Goal: Check status: Check status

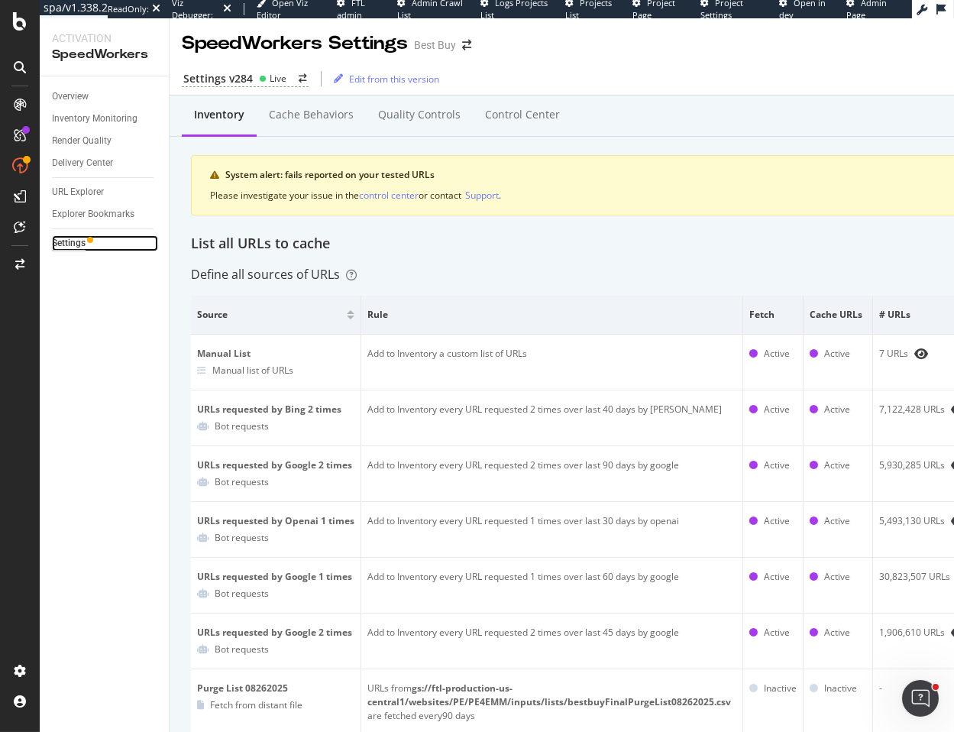
click at [74, 247] on div "Settings" at bounding box center [69, 243] width 34 height 16
click at [251, 80] on div "Settings v284 Live" at bounding box center [245, 79] width 127 height 16
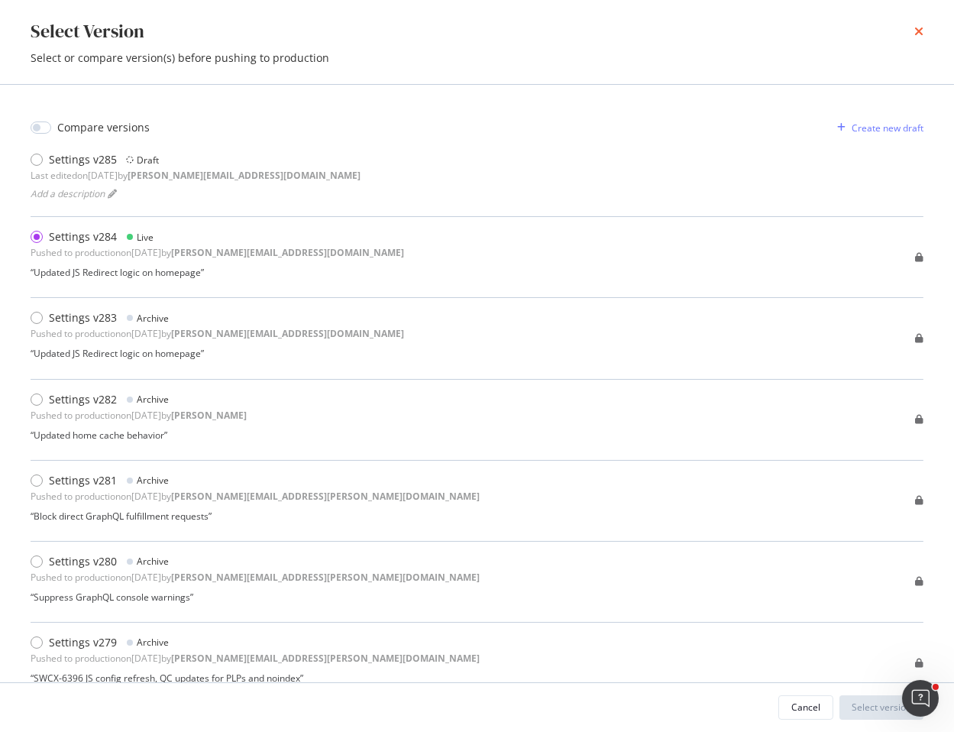
click at [921, 29] on icon "times" at bounding box center [918, 31] width 9 height 12
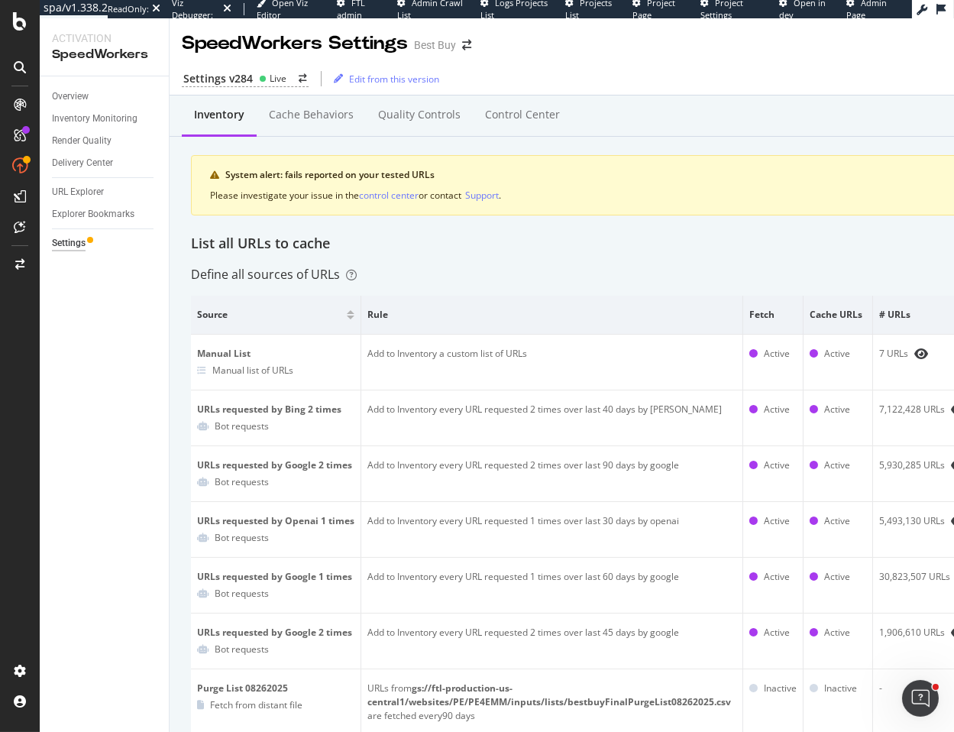
click at [71, 130] on div "Render Quality" at bounding box center [110, 141] width 117 height 22
click at [76, 95] on div "Overview" at bounding box center [70, 97] width 37 height 16
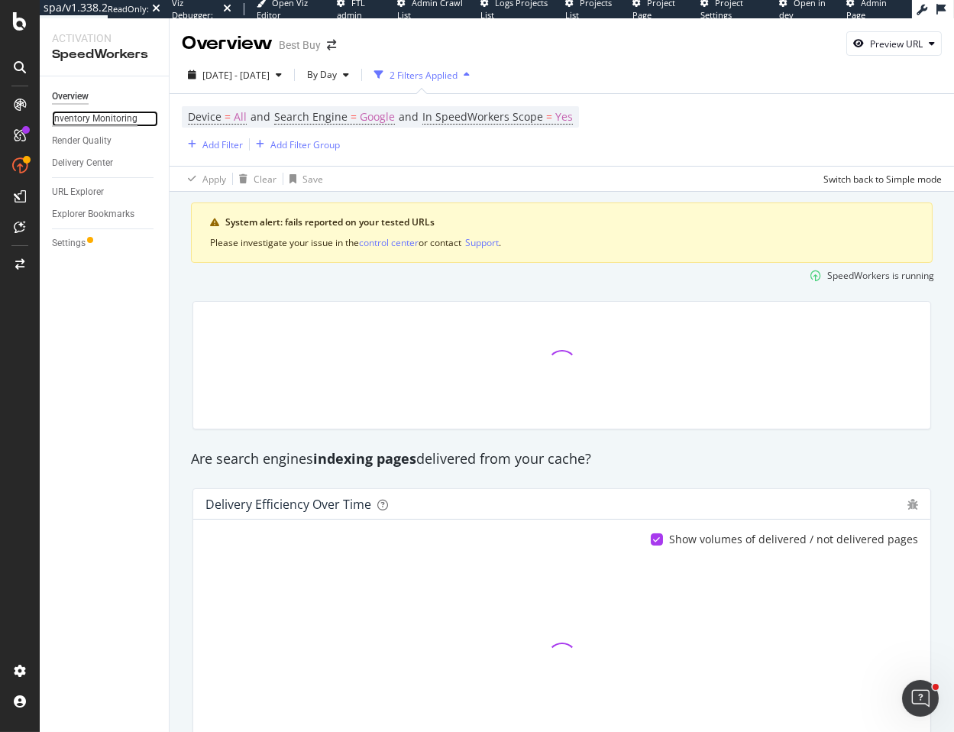
click at [106, 114] on div "Inventory Monitoring" at bounding box center [95, 119] width 86 height 16
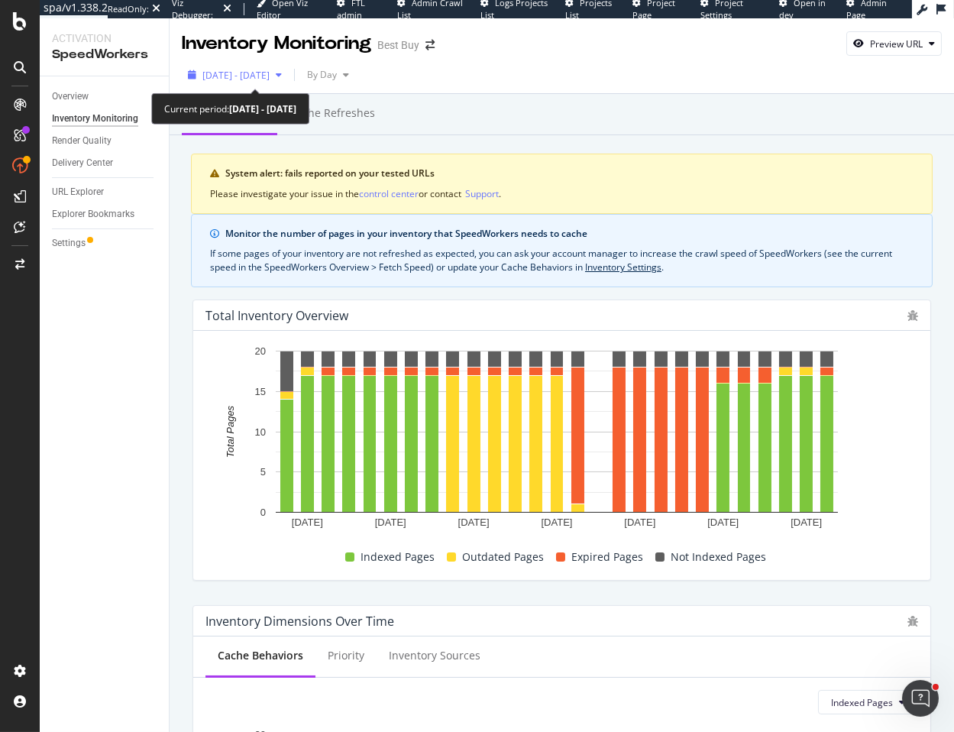
click at [244, 79] on span "[DATE] - [DATE]" at bounding box center [235, 75] width 67 height 13
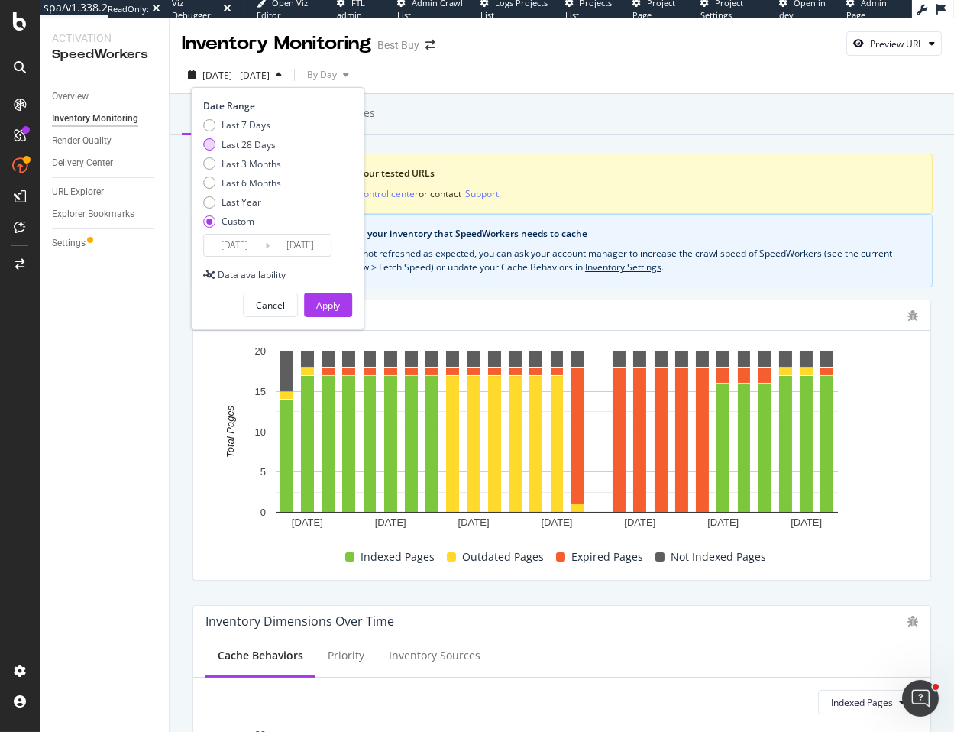
click at [251, 141] on div "Last 28 Days" at bounding box center [248, 144] width 54 height 13
type input "[DATE]"
click at [340, 304] on button "Apply" at bounding box center [328, 305] width 48 height 24
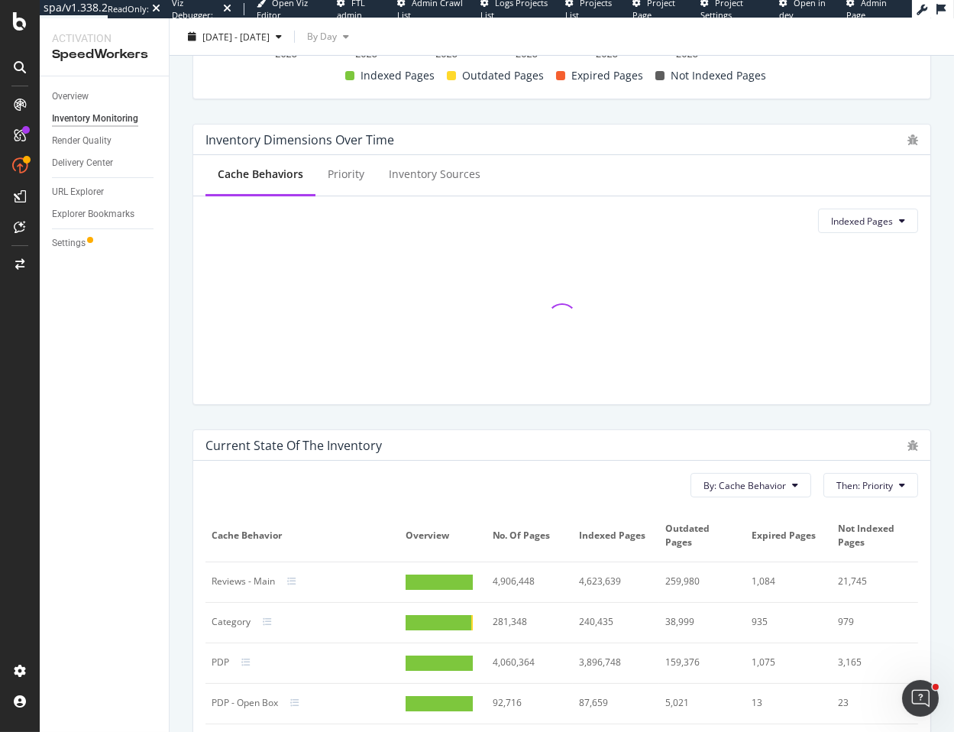
scroll to position [473, 0]
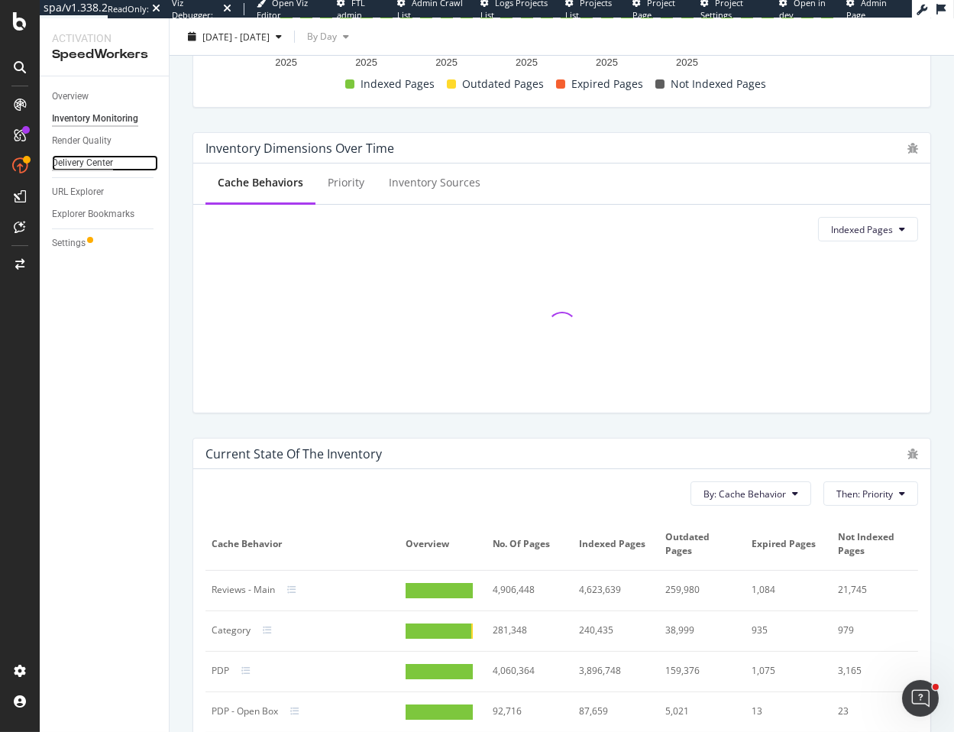
click at [97, 161] on div "Delivery Center" at bounding box center [82, 163] width 61 height 16
click at [95, 164] on div "Delivery Center" at bounding box center [82, 163] width 61 height 16
click at [86, 164] on div "Delivery Center" at bounding box center [82, 163] width 61 height 16
click at [74, 157] on div "Delivery Center" at bounding box center [82, 163] width 61 height 16
click at [70, 161] on div "Delivery Center" at bounding box center [82, 163] width 61 height 16
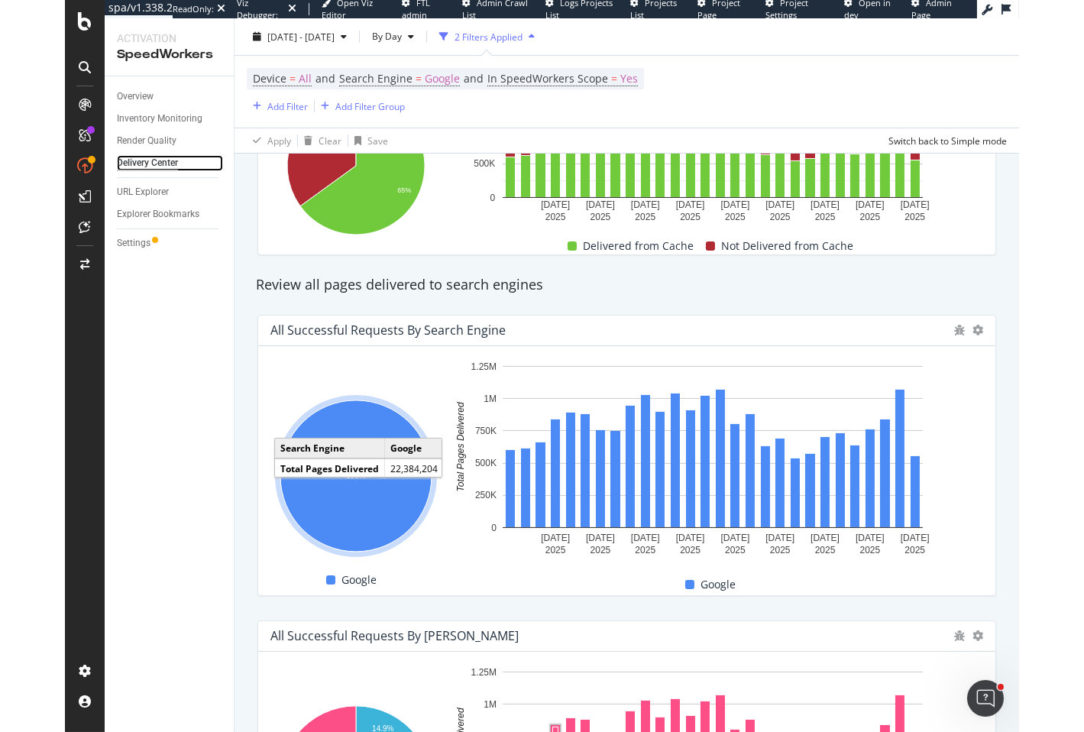
scroll to position [331, 0]
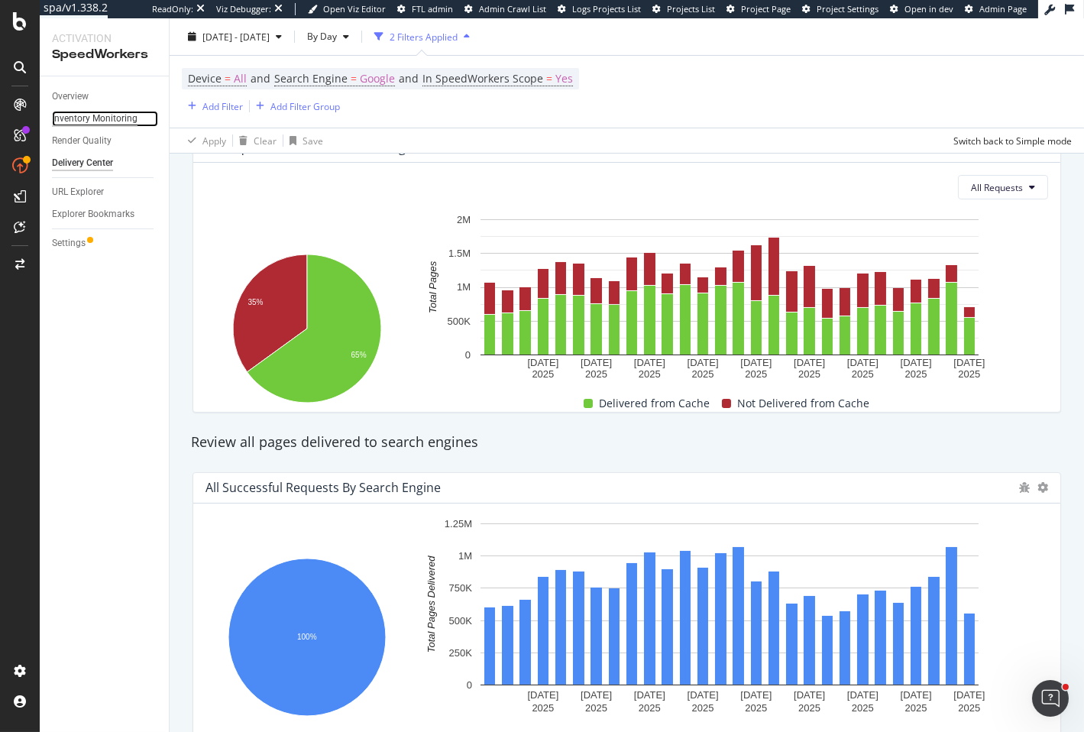
click at [89, 121] on div "Inventory Monitoring" at bounding box center [95, 119] width 86 height 16
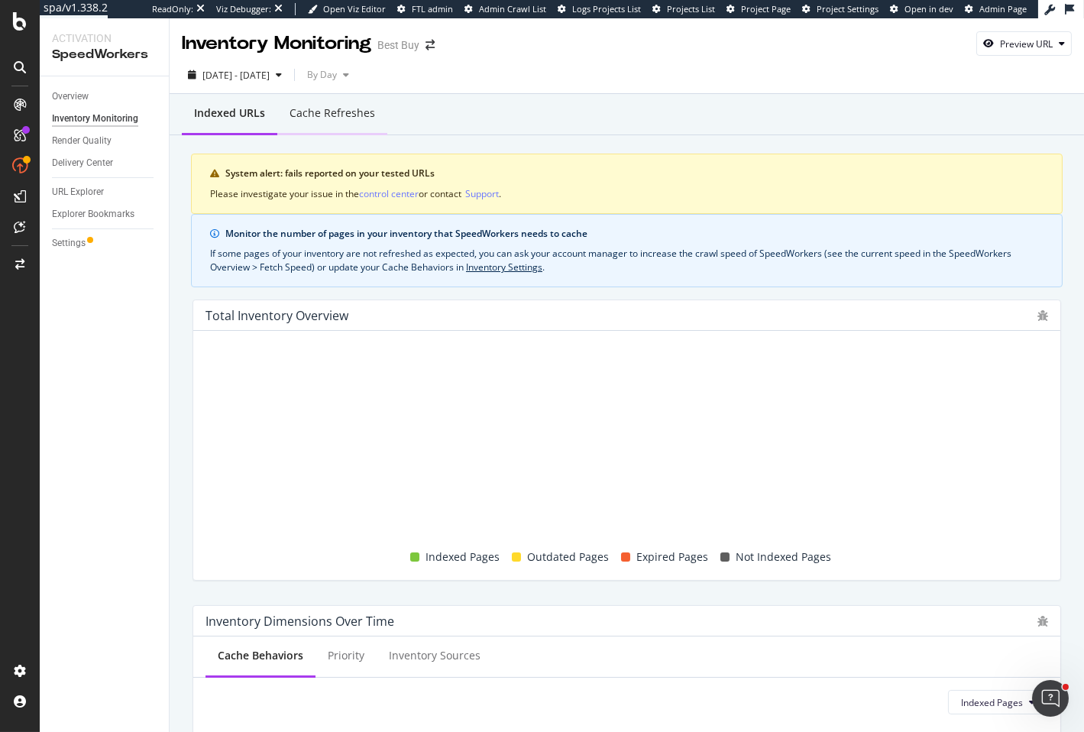
click at [303, 114] on div "Cache refreshes" at bounding box center [332, 112] width 86 height 15
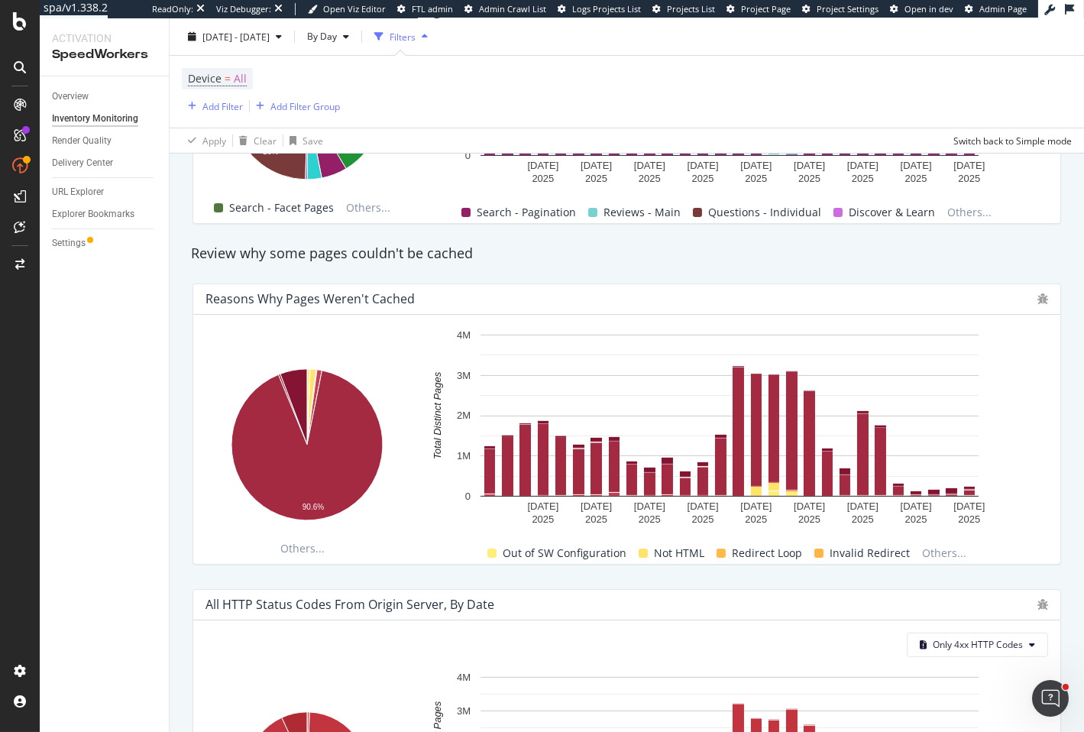
scroll to position [1077, 0]
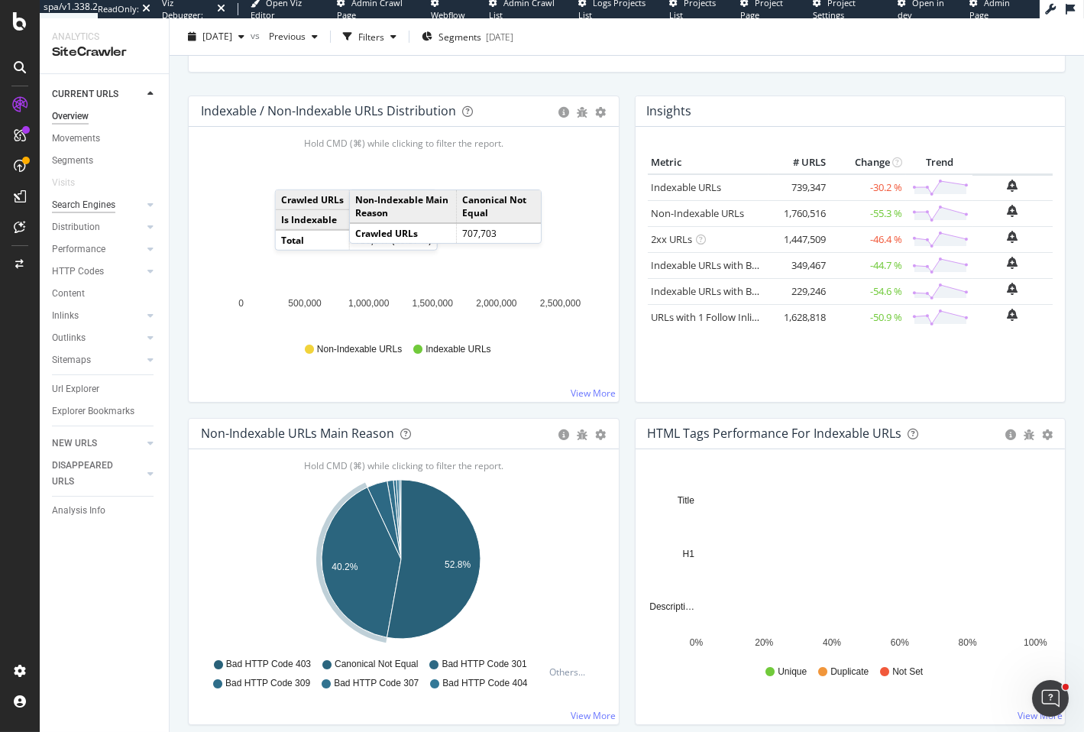
scroll to position [72, 0]
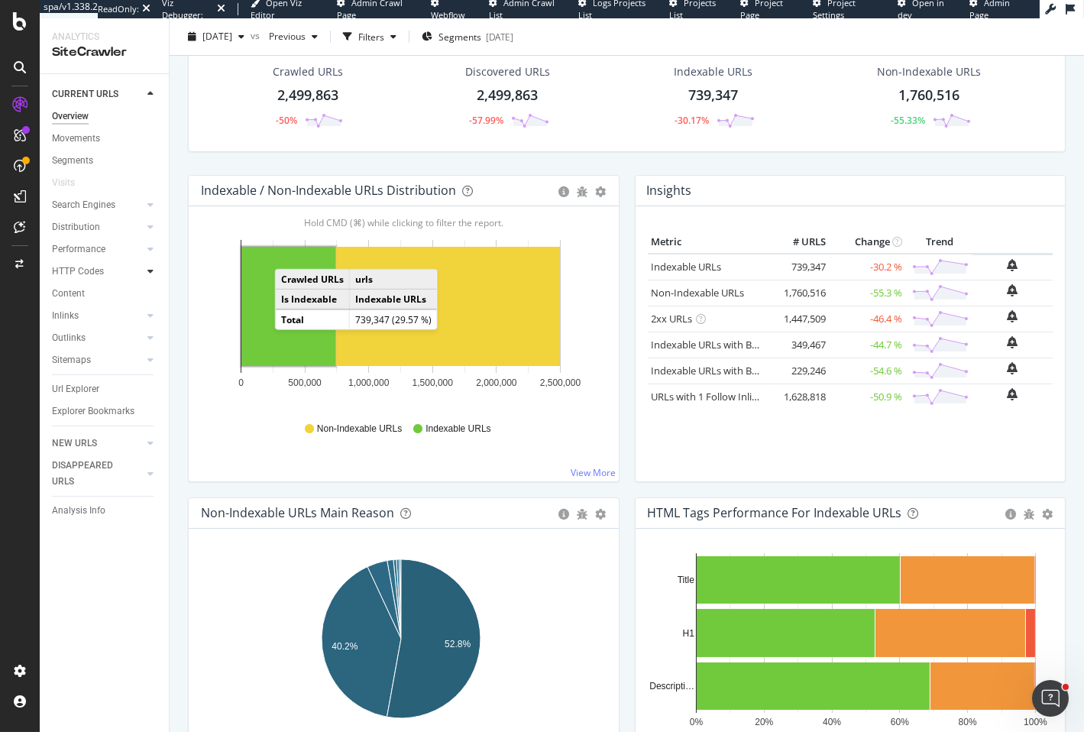
click at [153, 269] on icon at bounding box center [150, 271] width 6 height 9
click at [81, 340] on div "Insights" at bounding box center [75, 338] width 33 height 16
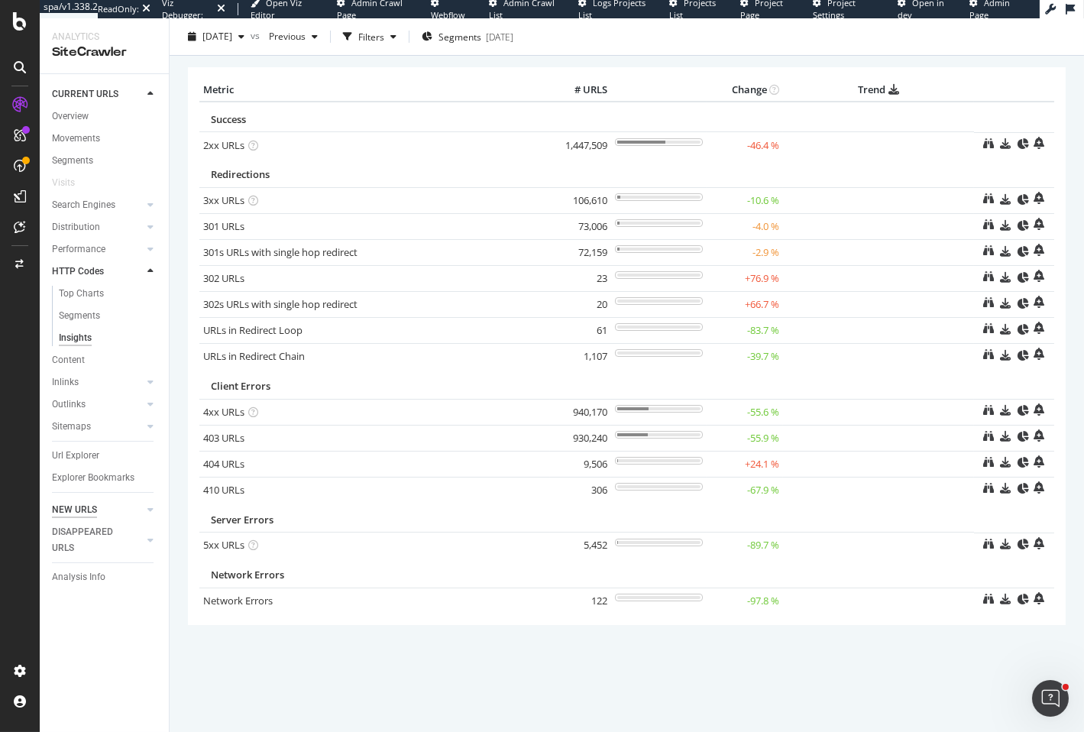
scroll to position [43, 0]
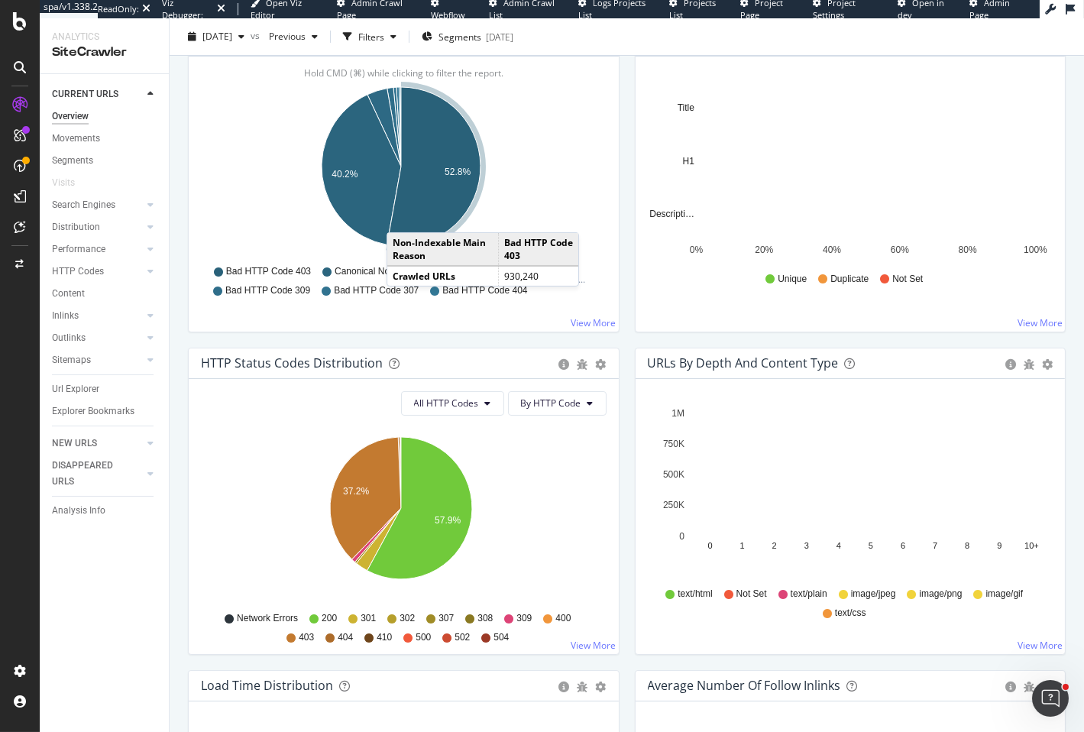
scroll to position [47, 0]
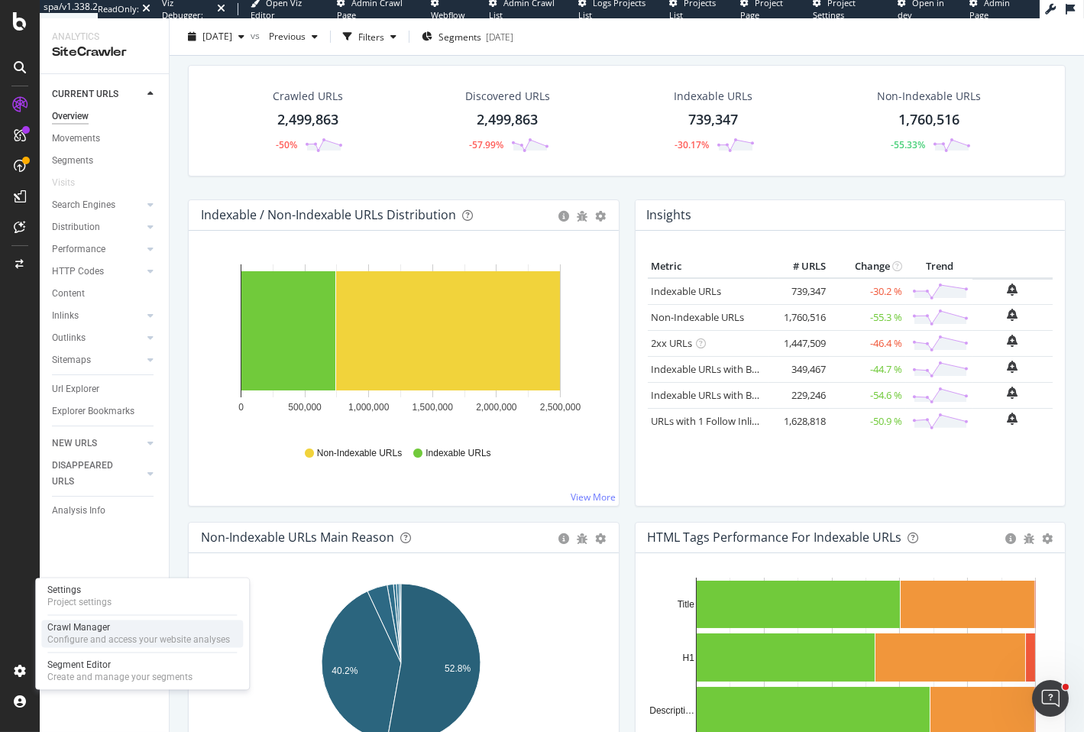
click at [97, 638] on div "Configure and access your website analyses" at bounding box center [138, 640] width 183 height 12
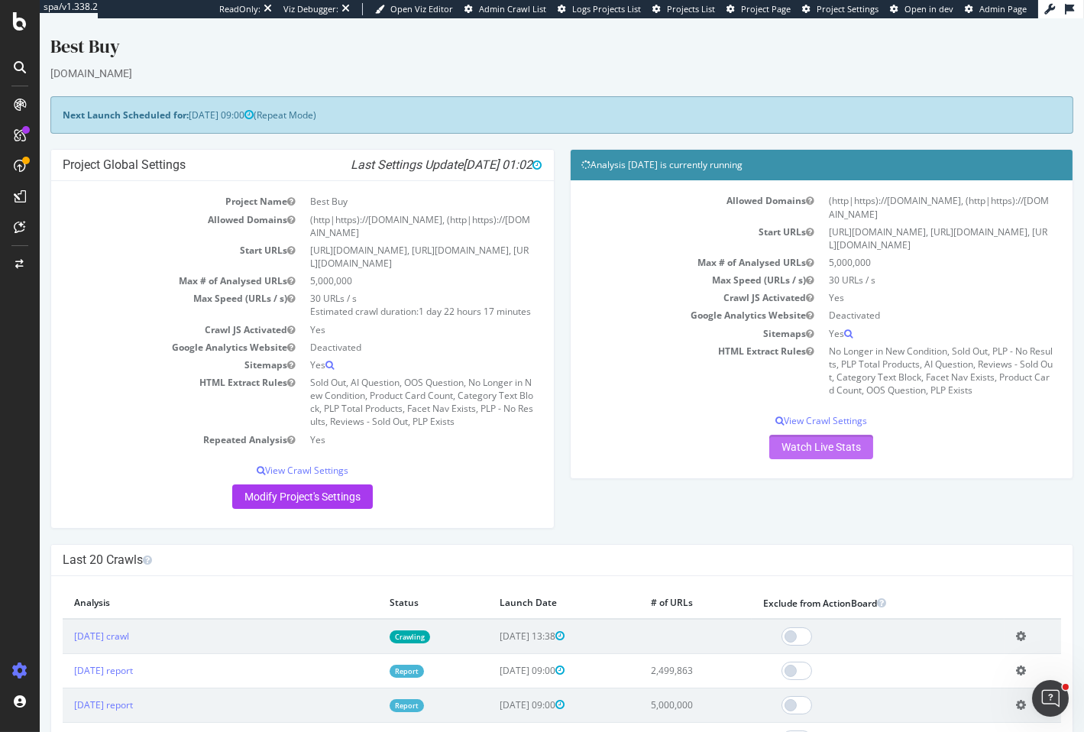
click at [800, 446] on link "Watch Live Stats" at bounding box center [821, 447] width 104 height 24
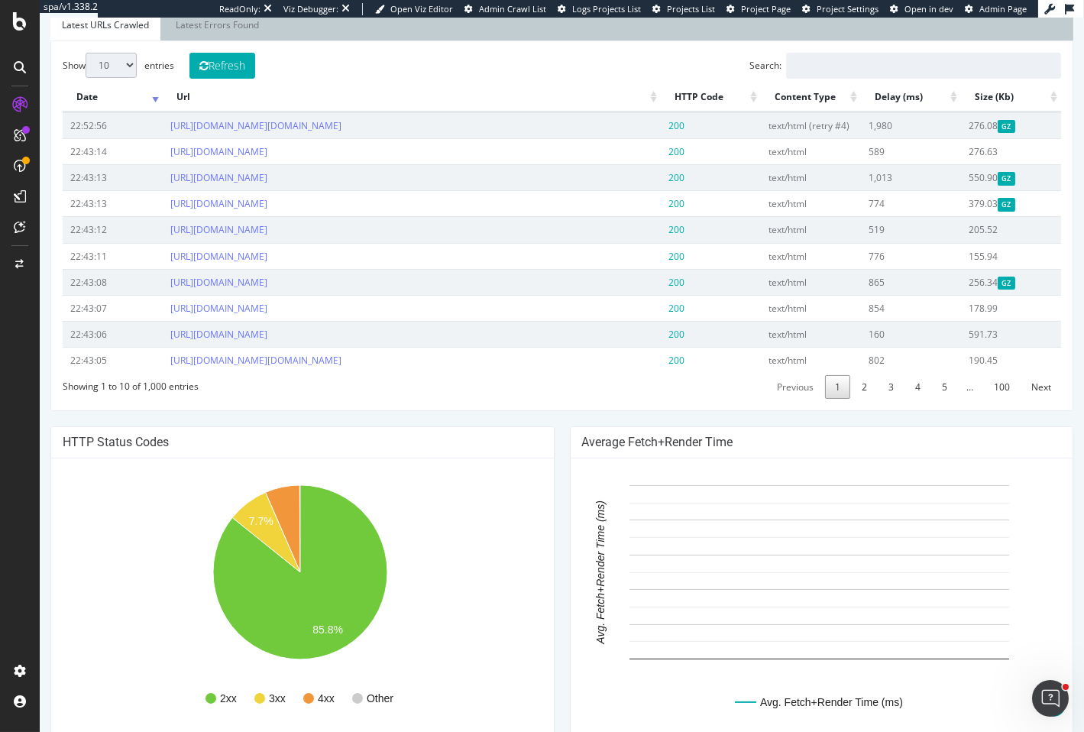
scroll to position [737, 0]
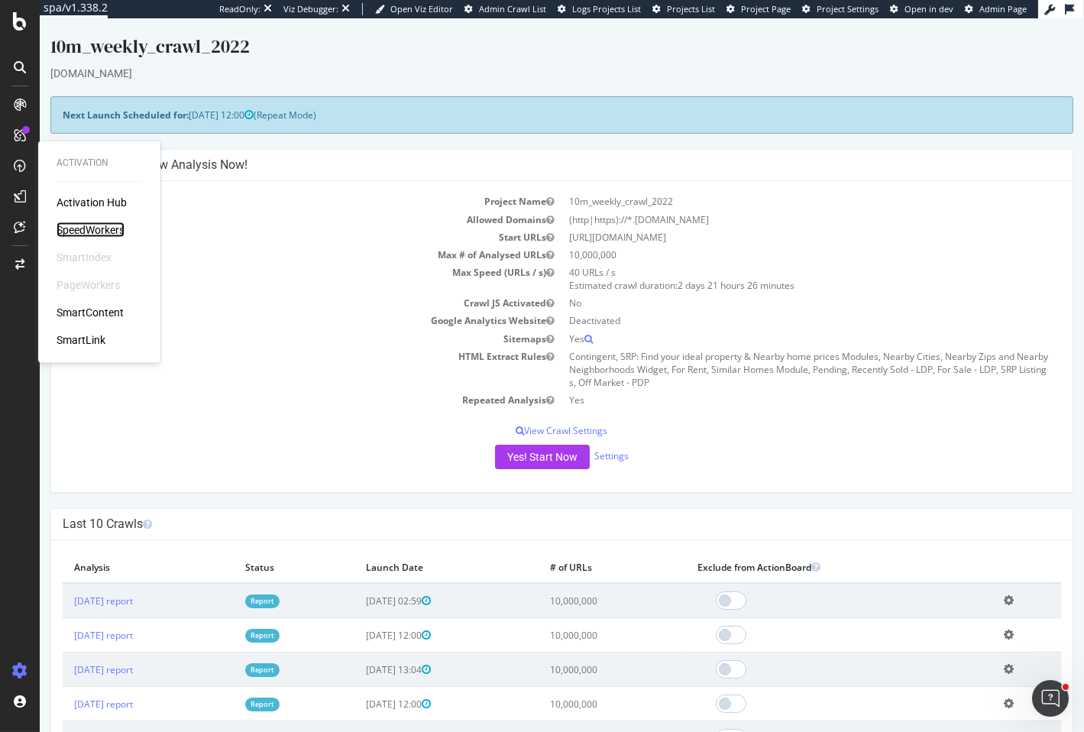
click at [84, 231] on div "SpeedWorkers" at bounding box center [91, 229] width 68 height 15
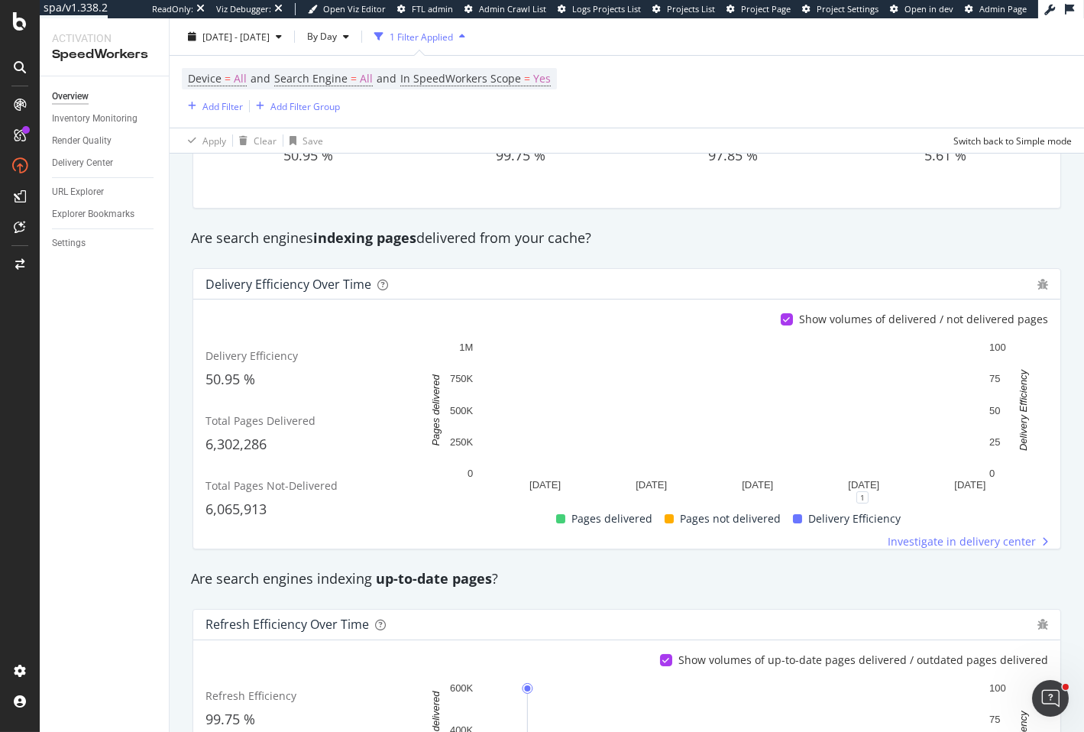
scroll to position [81, 0]
